Goal: Check status: Check status

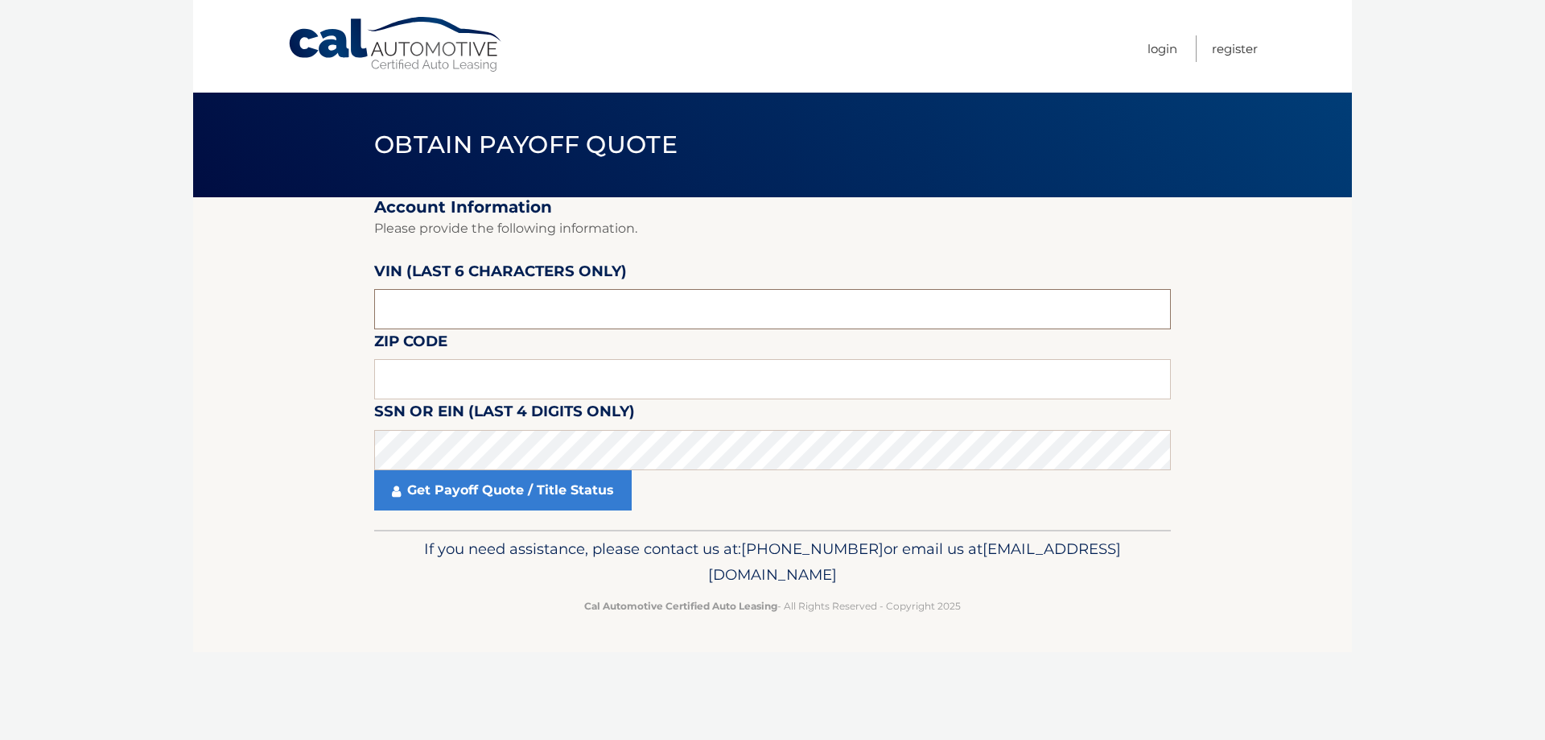
click at [384, 310] on input "text" at bounding box center [772, 309] width 797 height 40
type input "004719"
click at [417, 359] on label "Zip Code" at bounding box center [410, 344] width 73 height 30
click at [416, 383] on input "text" at bounding box center [772, 379] width 797 height 40
type input "8"
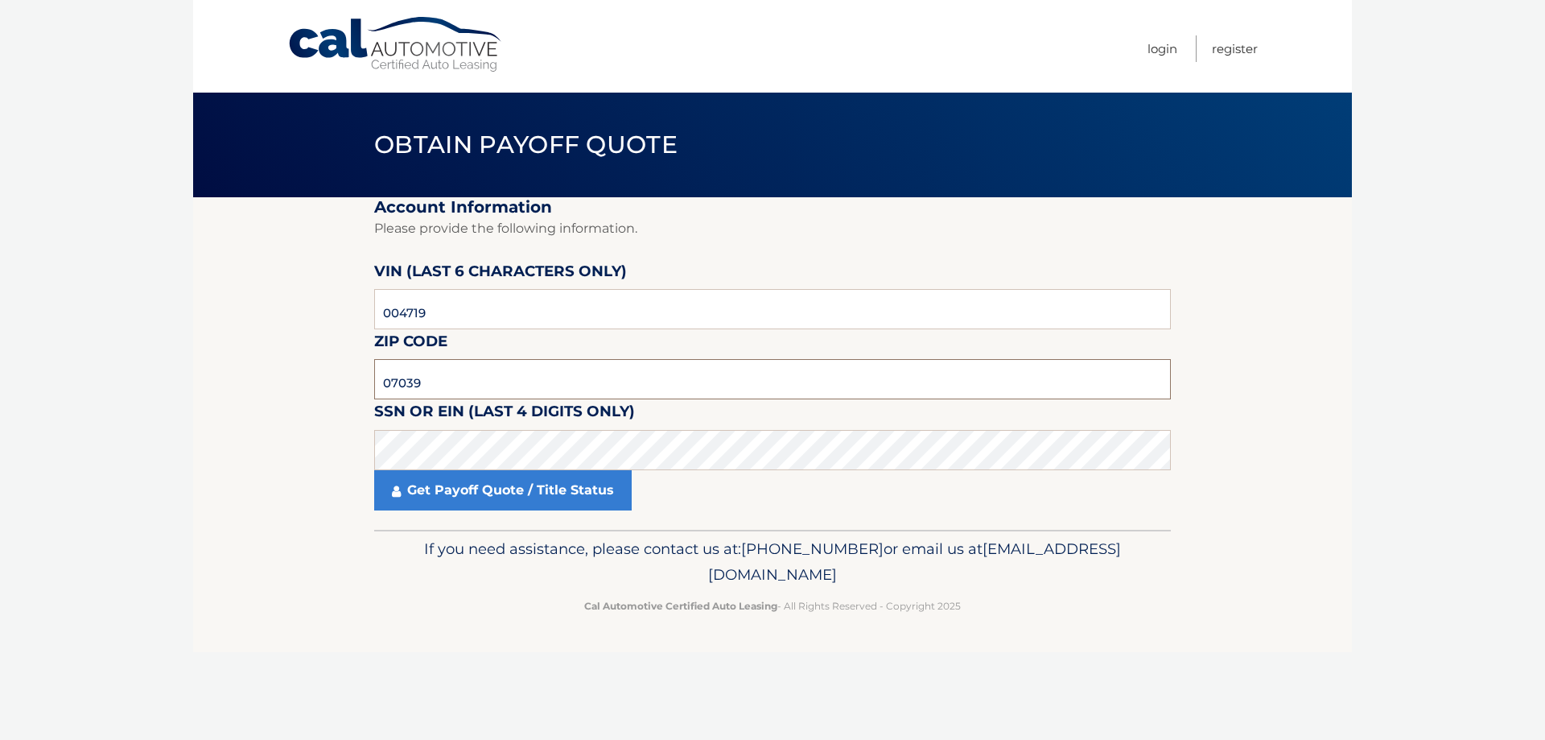
type input "07039"
click at [500, 501] on link "Get Payoff Quote / Title Status" at bounding box center [502, 490] width 257 height 40
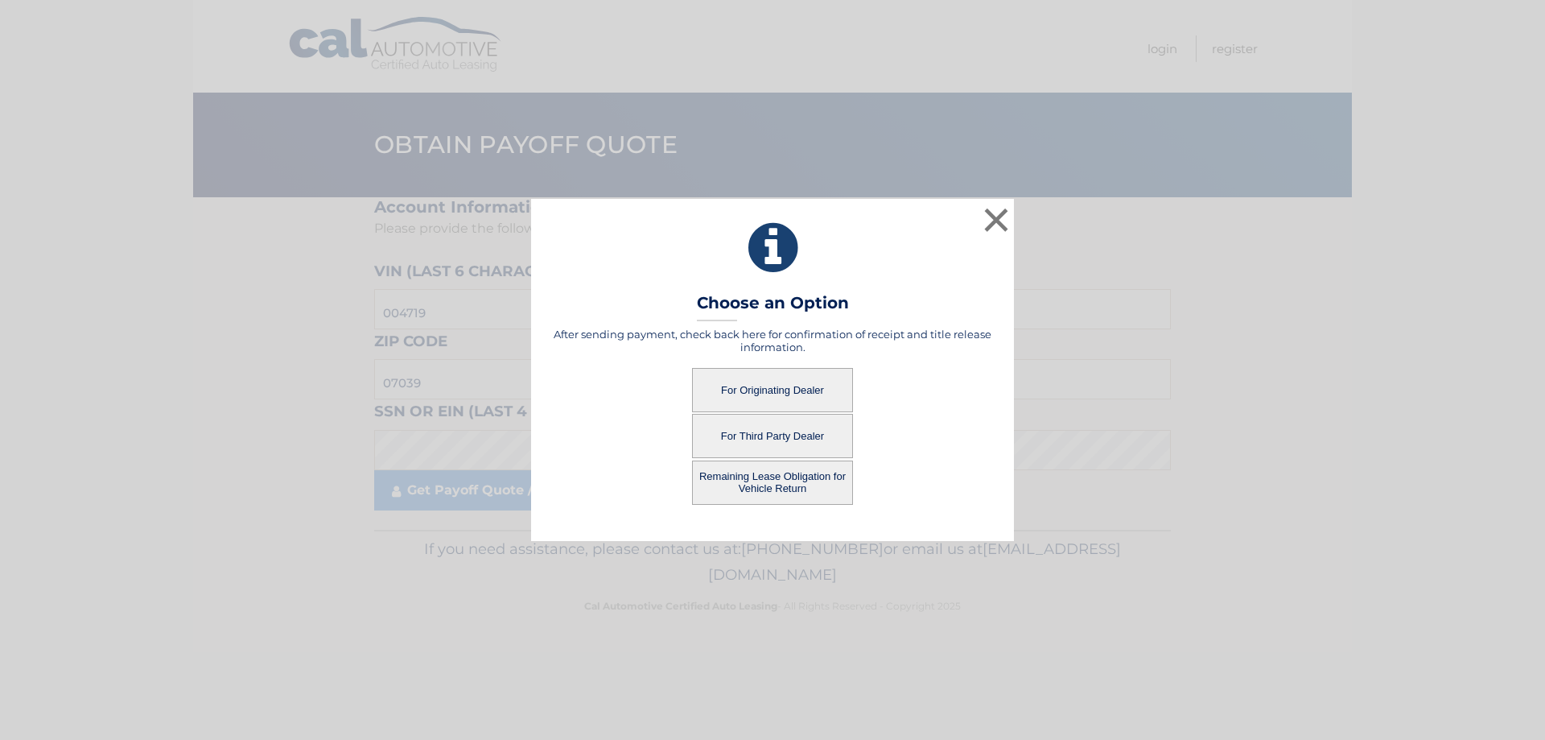
click at [771, 393] on button "For Originating Dealer" at bounding box center [772, 390] width 161 height 44
click at [810, 385] on button "For Originating Dealer" at bounding box center [772, 390] width 161 height 44
